Goal: Task Accomplishment & Management: Use online tool/utility

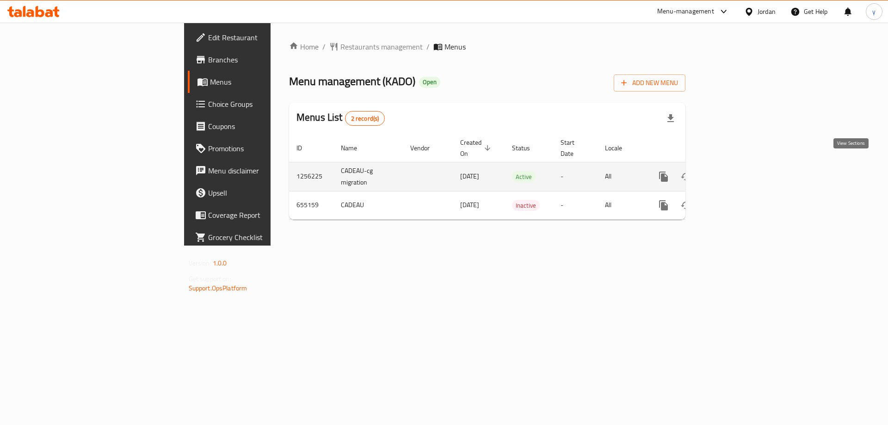
click at [736, 171] on icon "enhanced table" at bounding box center [730, 176] width 11 height 11
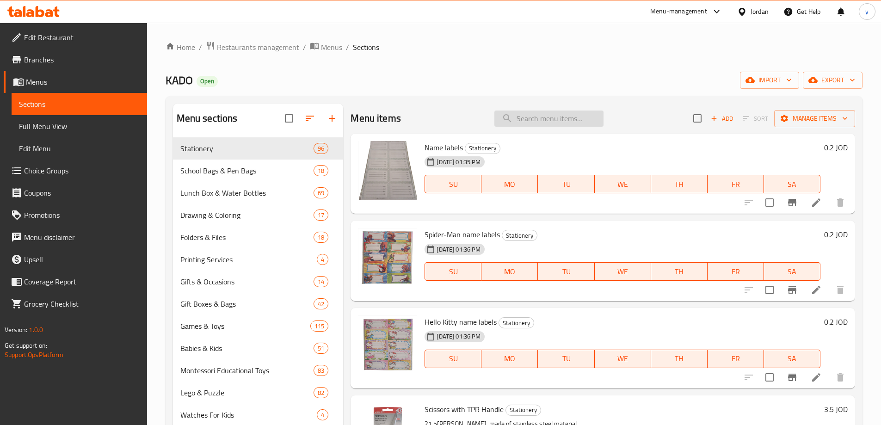
click at [534, 117] on input "search" at bounding box center [548, 119] width 109 height 16
paste input "Flexible Ruler 30cm"
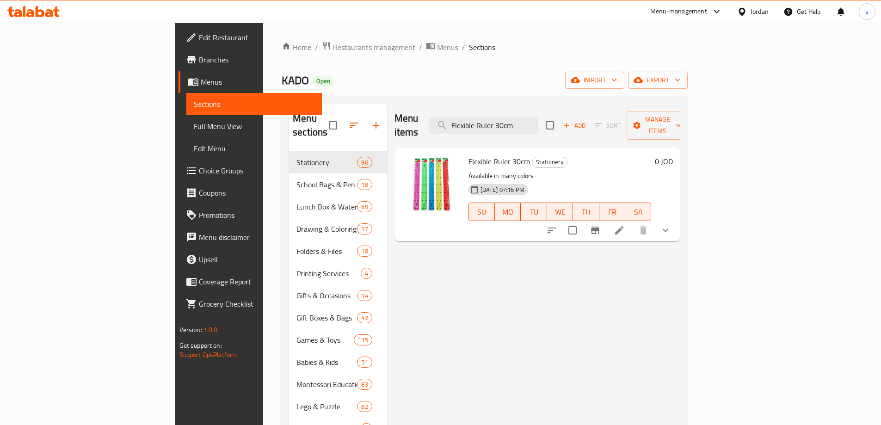
type input "Flexible Ruler 30cm"
click at [632, 222] on li at bounding box center [619, 230] width 26 height 17
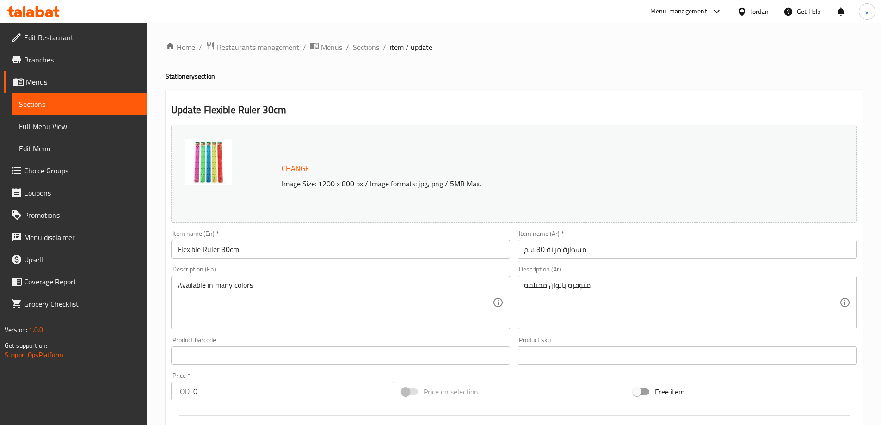
click at [470, 87] on div "Home / Restaurants management / Menus / Sections / item / update Stationery sec…" at bounding box center [514, 395] width 697 height 708
click at [613, 133] on div "Change Image Size: 1200 x 800 px / Image formats: jpg, png / 5MB Max." at bounding box center [514, 174] width 686 height 98
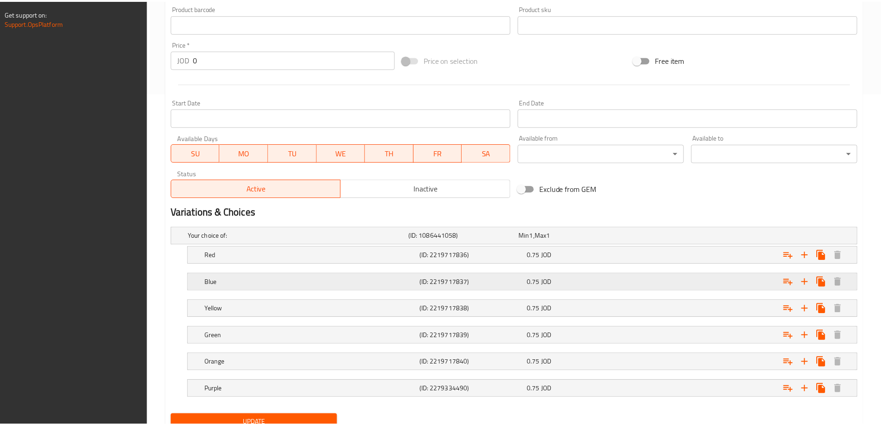
scroll to position [370, 0]
